Goal: Task Accomplishment & Management: Complete application form

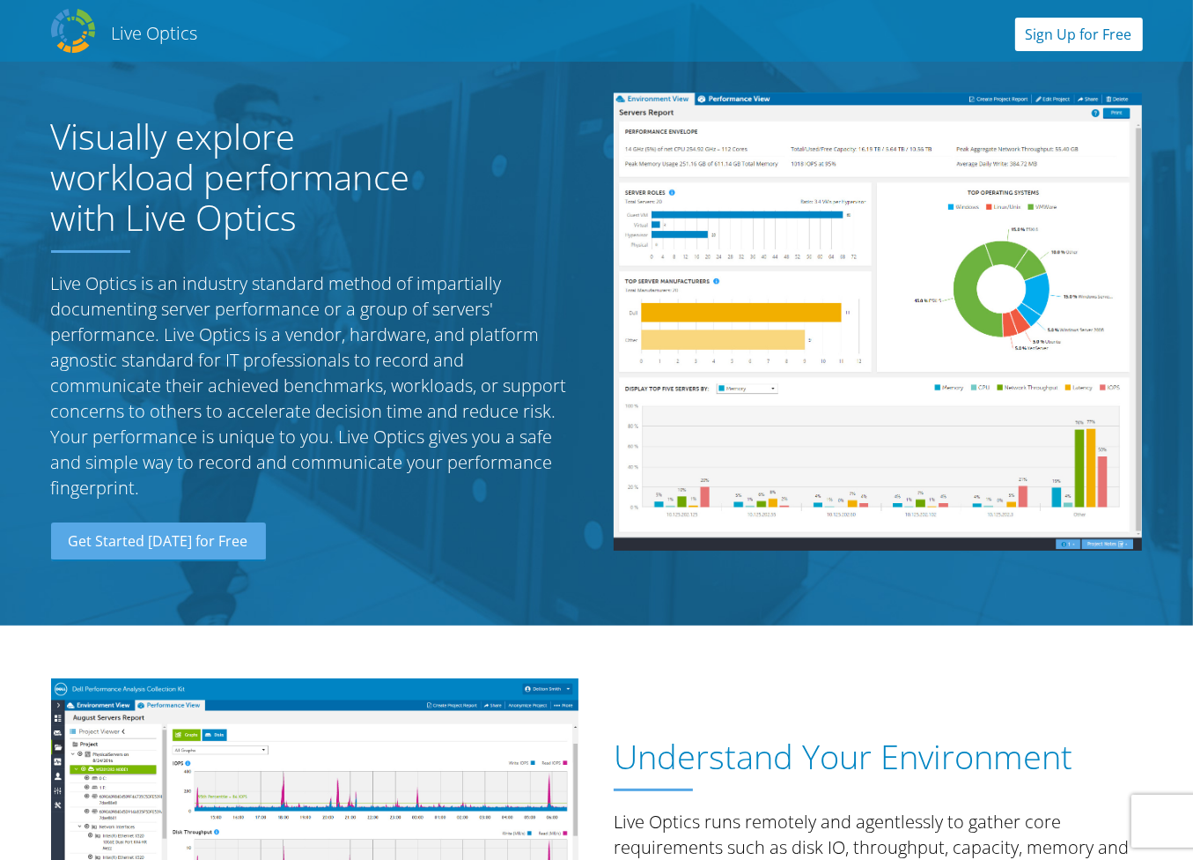
click at [1082, 29] on link "Sign Up for Free" at bounding box center [1079, 34] width 128 height 33
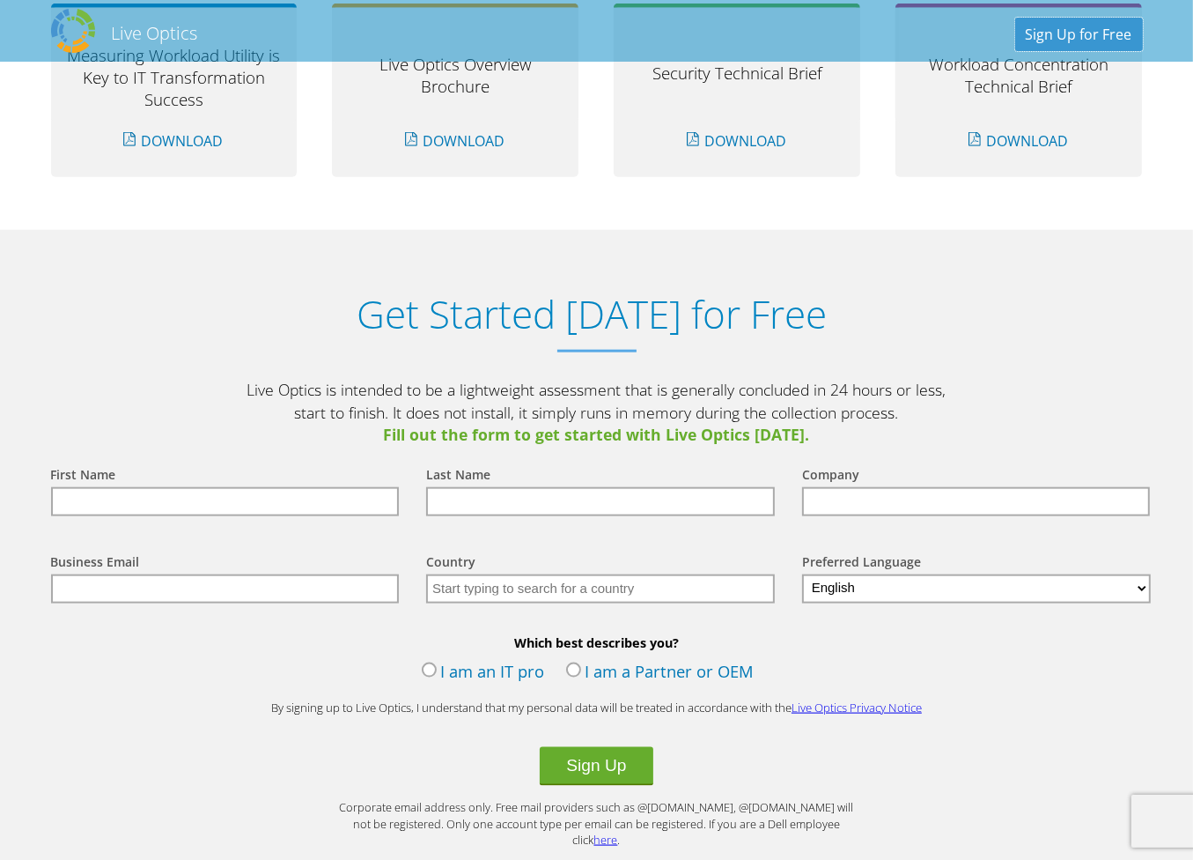
scroll to position [1835, 0]
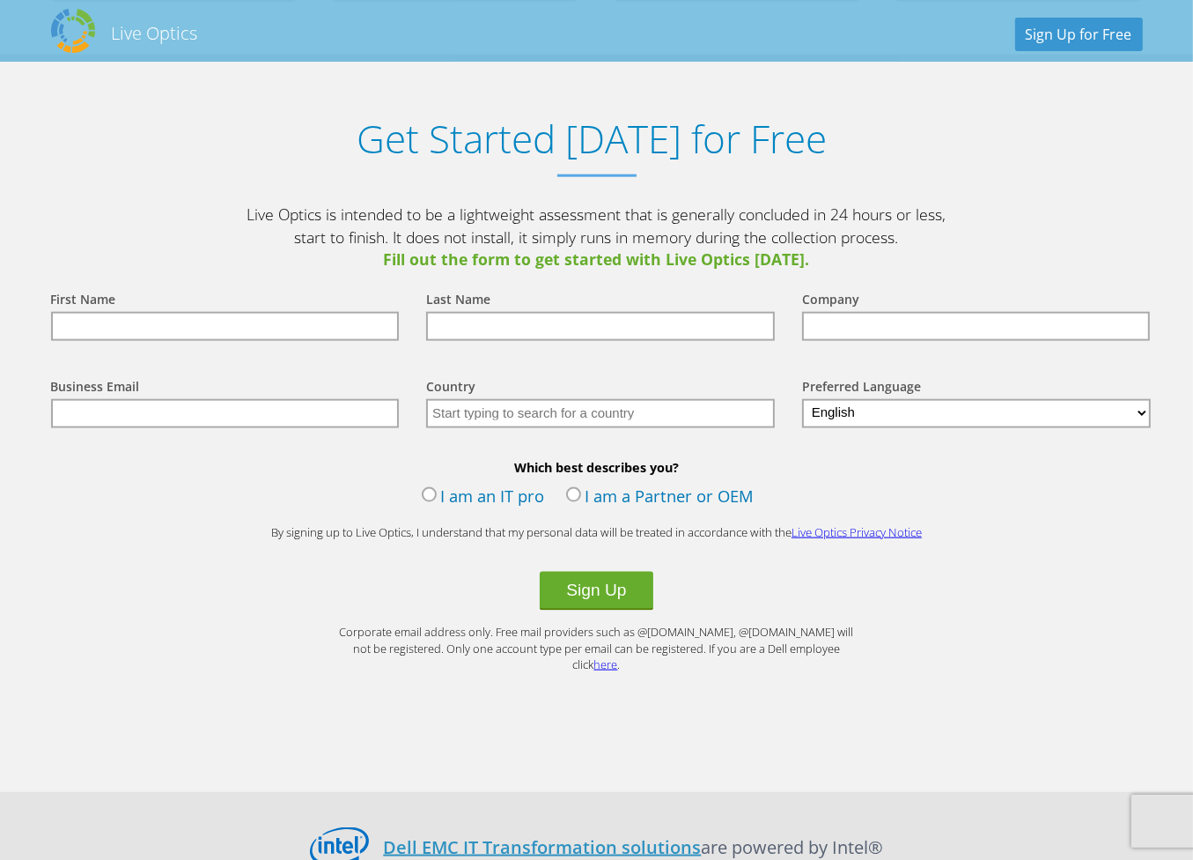
click at [236, 318] on input "text" at bounding box center [225, 326] width 349 height 29
type input "[PERSON_NAME]"
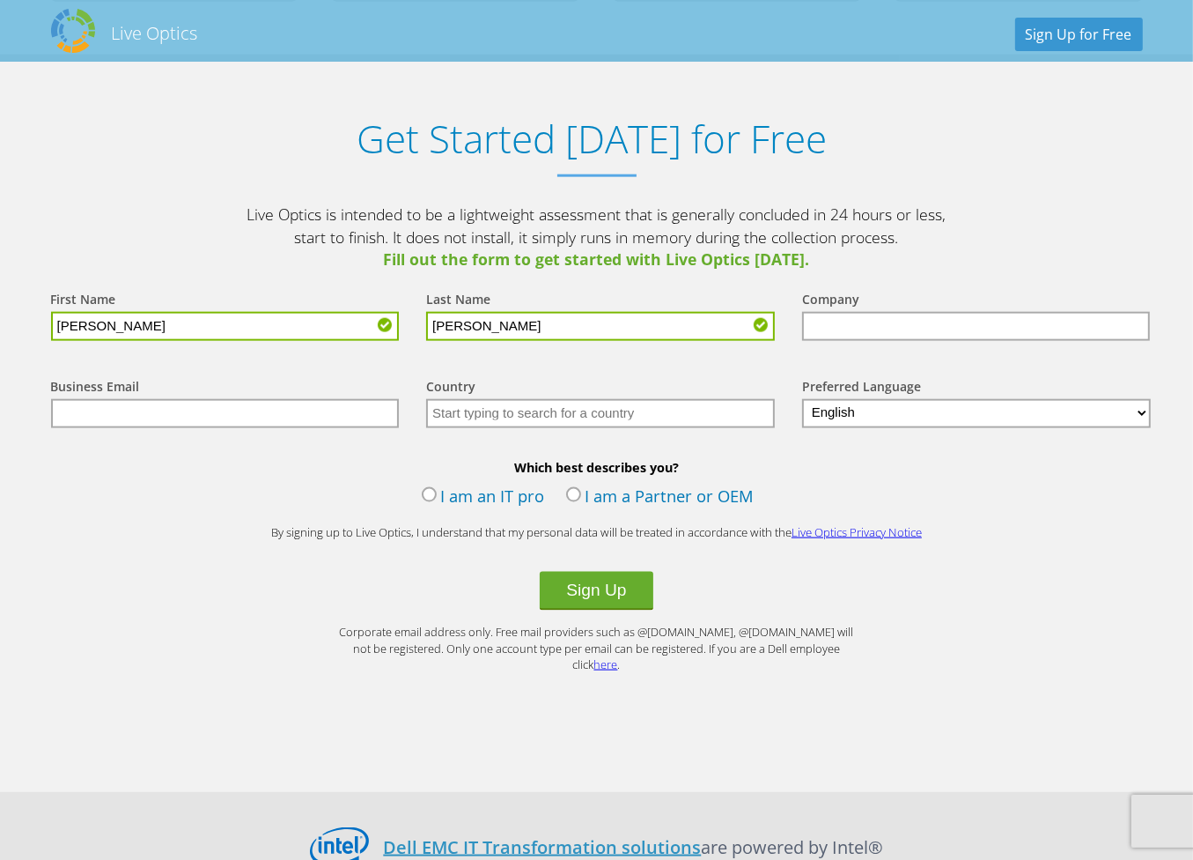
type input "[PERSON_NAME]"
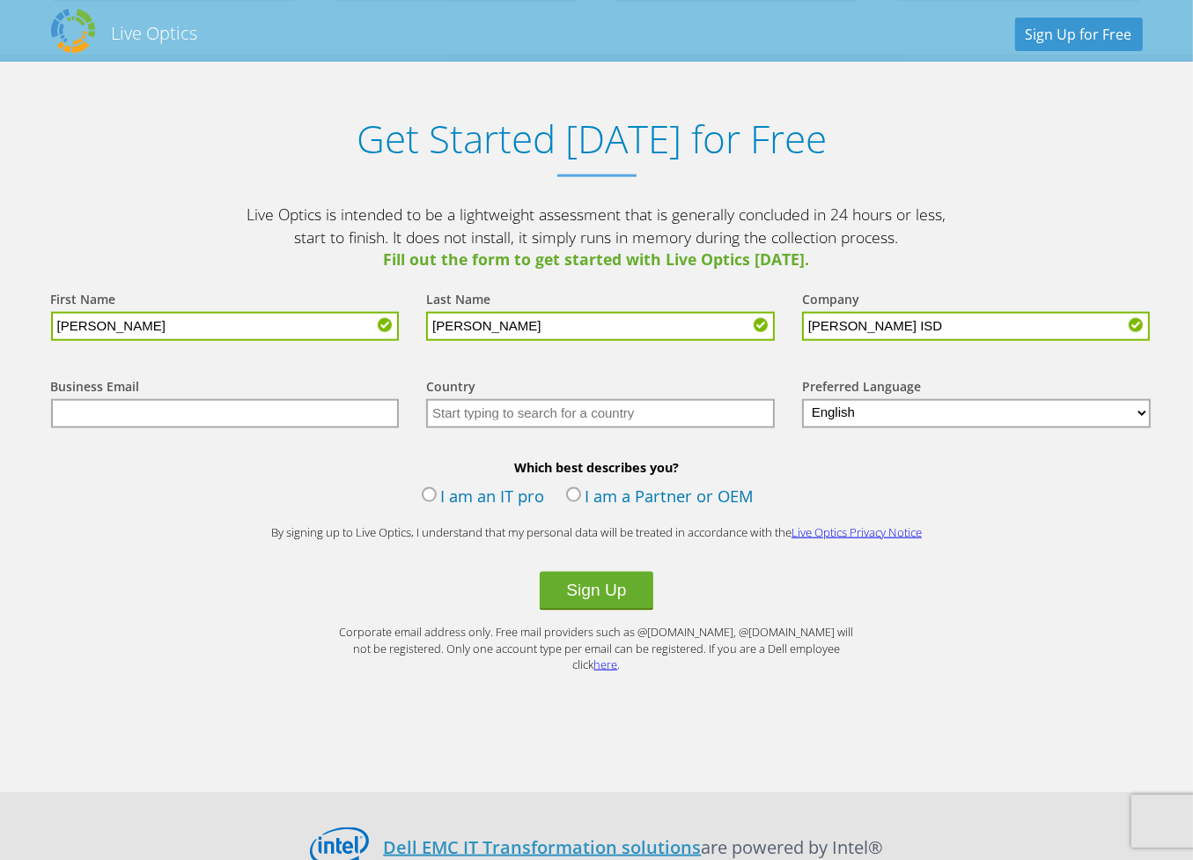
type input "[PERSON_NAME] ISD"
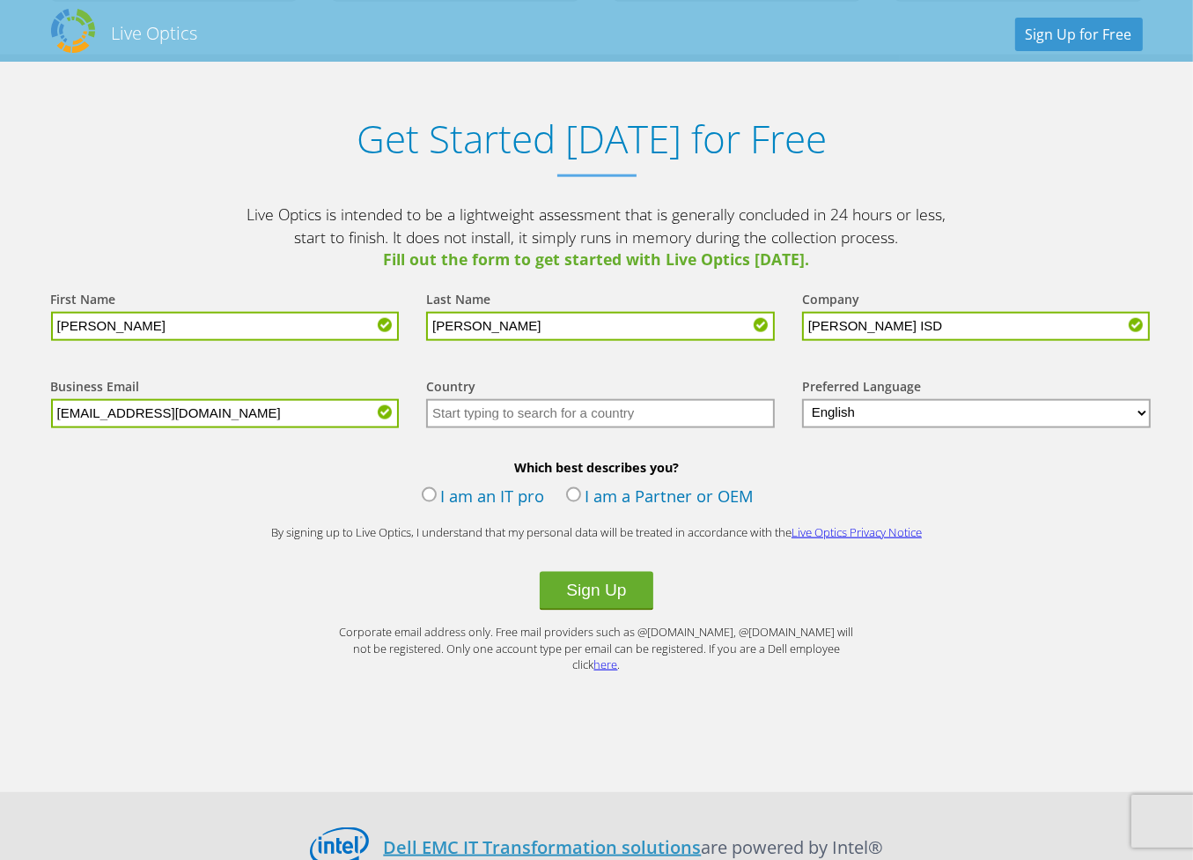
type input "[EMAIL_ADDRESS][DOMAIN_NAME]"
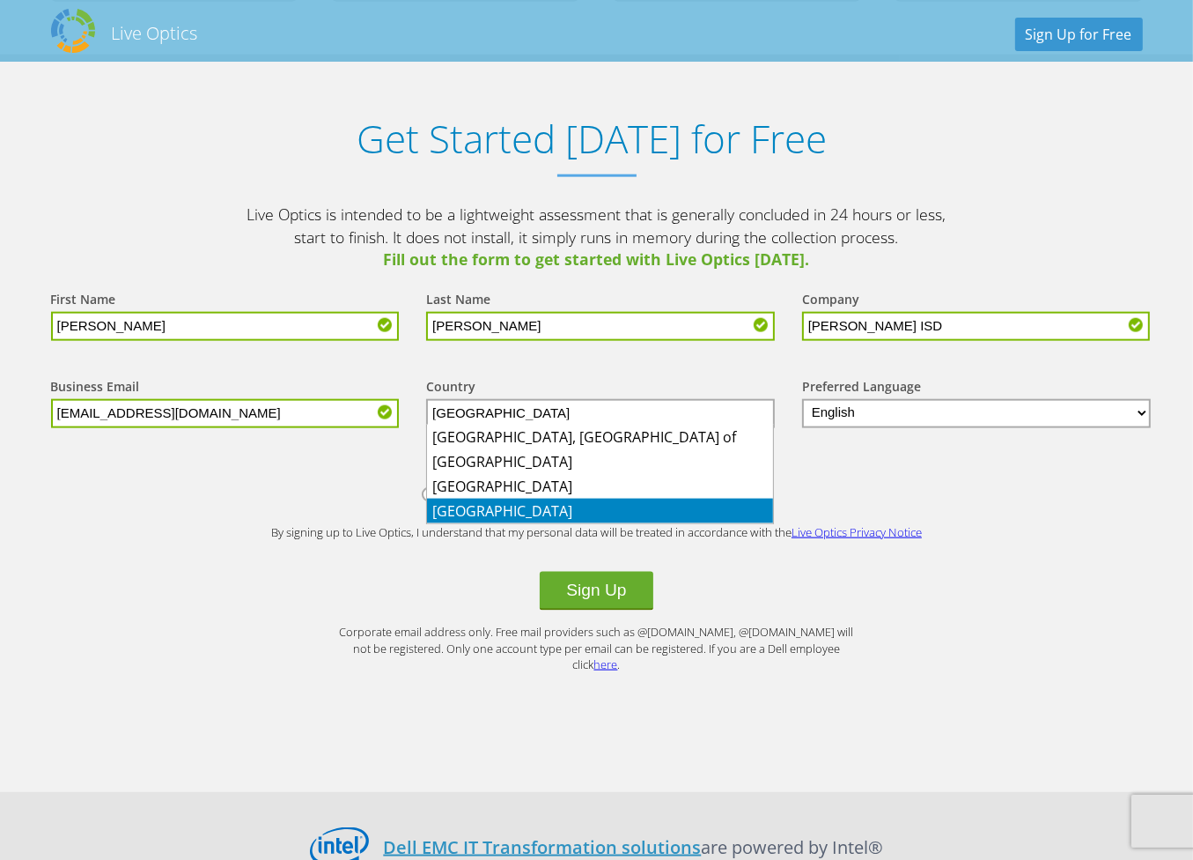
type input "[GEOGRAPHIC_DATA]"
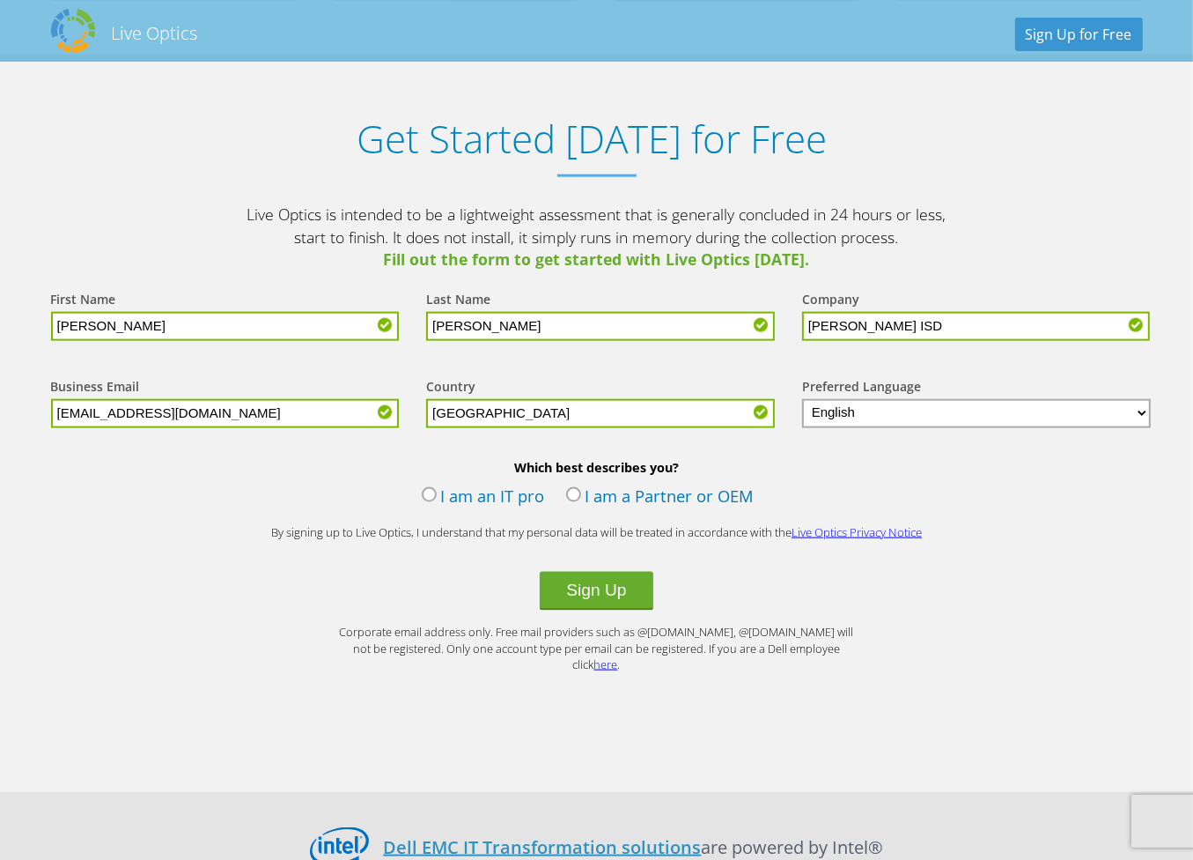
click at [434, 496] on label "I am an IT pro" at bounding box center [483, 497] width 123 height 26
click at [0, 0] on input "I am an IT pro" at bounding box center [0, 0] width 0 height 0
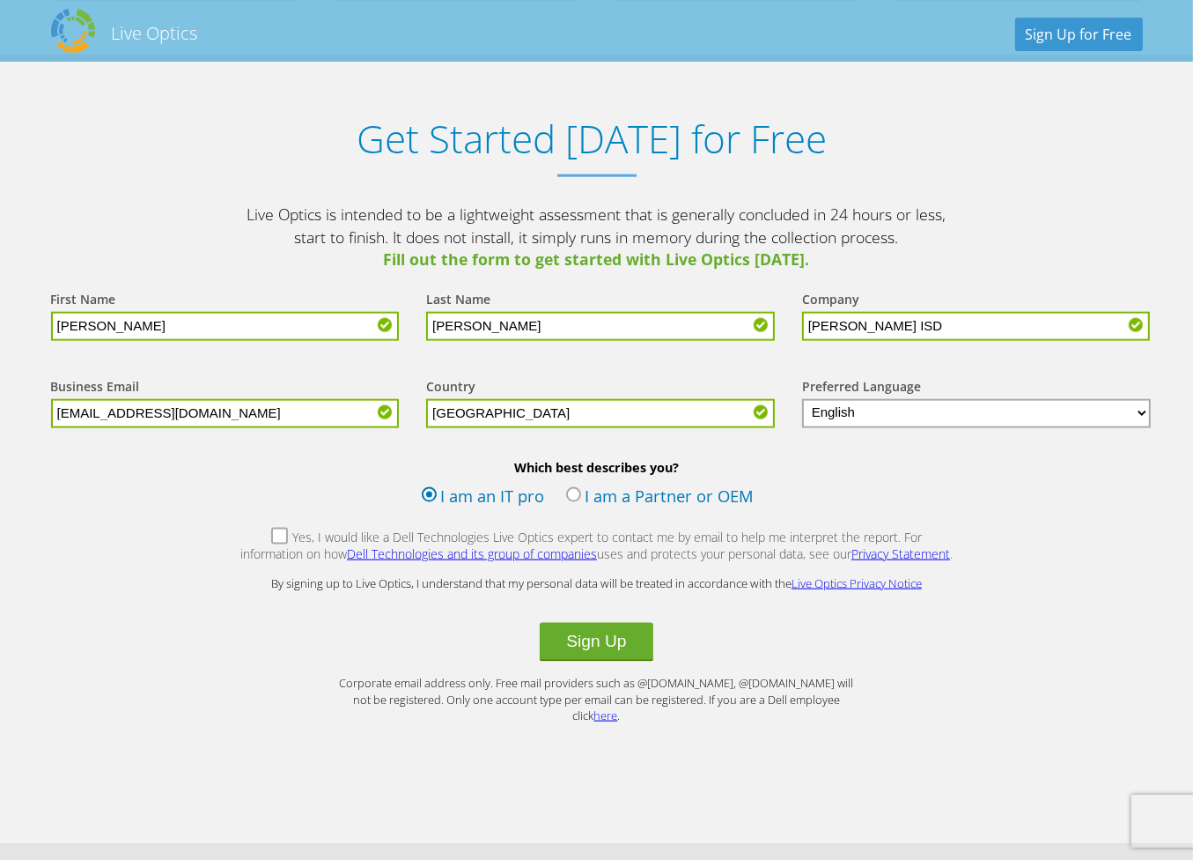
click at [247, 530] on label "Yes, I would like a Dell Technologies Live Optics expert to contact me by email…" at bounding box center [597, 547] width 715 height 38
click at [0, 0] on input "Yes, I would like a Dell Technologies Live Optics expert to contact me by email…" at bounding box center [0, 0] width 0 height 0
click at [637, 637] on button "Sign Up" at bounding box center [596, 642] width 113 height 39
